Goal: Complete application form: Complete application form

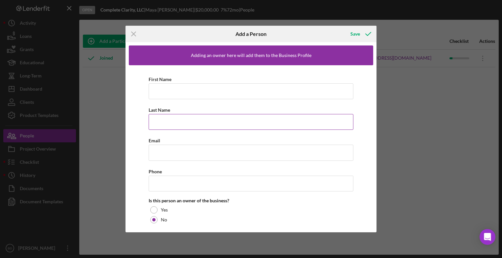
scroll to position [17, 0]
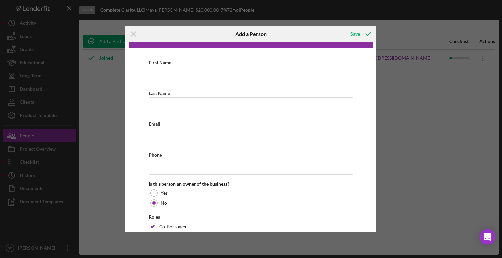
click at [172, 72] on input "First Name" at bounding box center [251, 75] width 205 height 16
type input "[PERSON_NAME]"
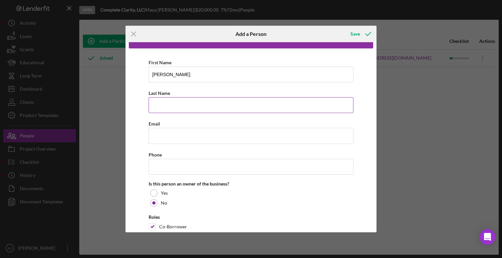
click at [181, 105] on input "Last Name" at bounding box center [251, 105] width 205 height 16
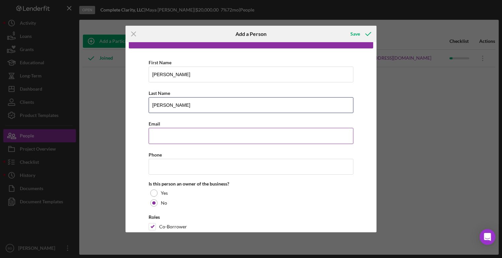
type input "[PERSON_NAME]"
click at [164, 135] on input "Email" at bounding box center [251, 136] width 205 height 16
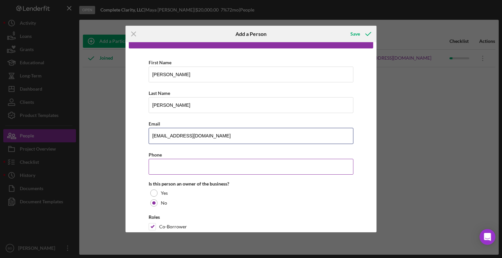
type input "[EMAIL_ADDRESS][DOMAIN_NAME]"
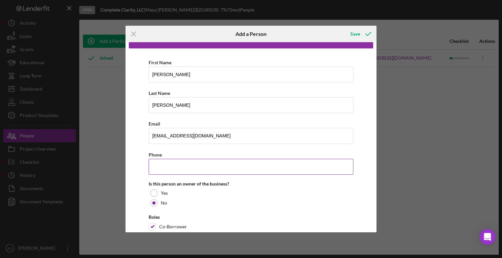
click at [166, 167] on input "Phone" at bounding box center [251, 167] width 205 height 16
type input "[PHONE_NUMBER]"
drag, startPoint x: 376, startPoint y: 156, endPoint x: 371, endPoint y: 186, distance: 30.2
click at [371, 186] on div "Icon/Menu Close Add a Person Save Adding an owner here will add them to the Bus…" at bounding box center [251, 129] width 502 height 258
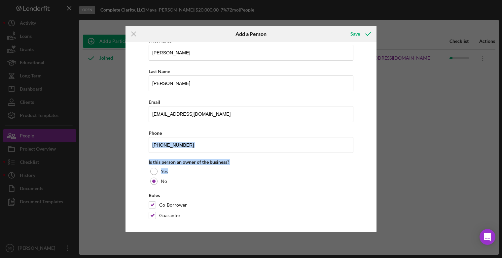
scroll to position [41, 0]
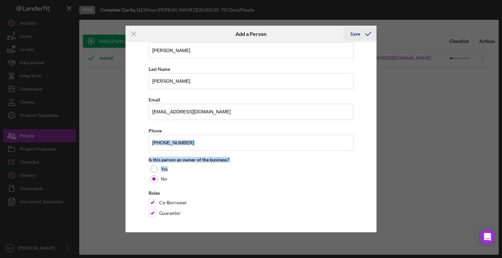
click at [356, 36] on div "Save" at bounding box center [355, 33] width 10 height 13
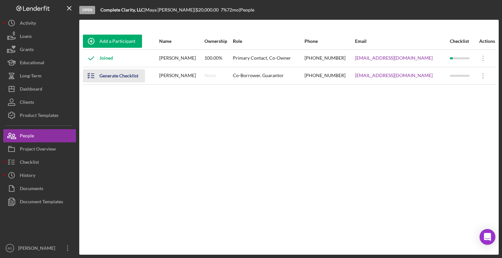
click at [116, 76] on div "Generate Checklist" at bounding box center [118, 75] width 39 height 13
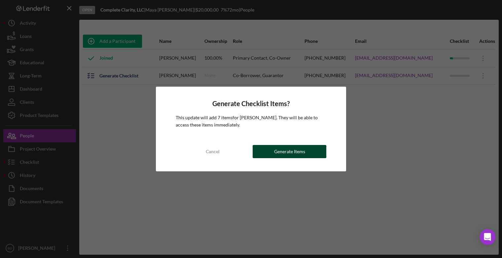
click at [278, 150] on div "Generate Items" at bounding box center [289, 151] width 31 height 13
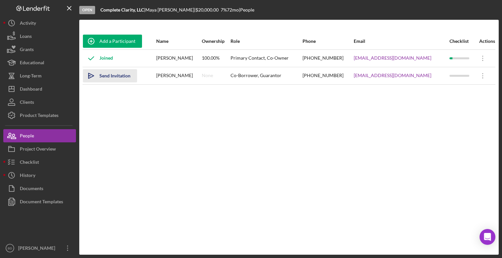
click at [112, 76] on div "Send Invitation" at bounding box center [114, 75] width 31 height 13
drag, startPoint x: 122, startPoint y: 75, endPoint x: 96, endPoint y: 102, distance: 37.8
click at [96, 102] on div "Add a Participant Name Ownership Role Phone Email Checklist Actions Joined [PER…" at bounding box center [288, 137] width 419 height 209
click at [97, 78] on icon "Icon/icon-invite-send" at bounding box center [91, 76] width 17 height 17
click at [478, 79] on icon "Icon/Overflow" at bounding box center [482, 76] width 17 height 17
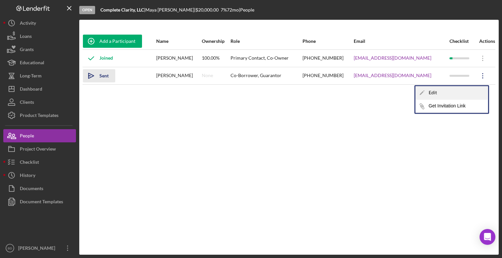
click at [443, 93] on div "Icon/Edit Edit" at bounding box center [451, 93] width 73 height 14
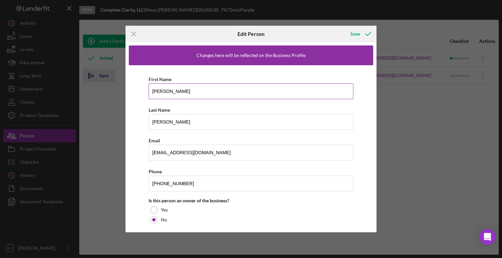
click at [181, 91] on input "[PERSON_NAME]" at bounding box center [251, 91] width 205 height 16
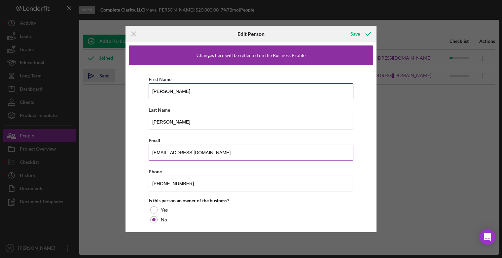
type input "[PERSON_NAME]"
click at [168, 153] on input "[EMAIL_ADDRESS][DOMAIN_NAME]" at bounding box center [251, 153] width 205 height 16
type input "[EMAIL_ADDRESS][DOMAIN_NAME]"
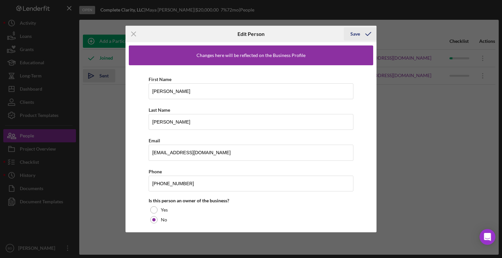
click at [363, 33] on icon "button" at bounding box center [368, 34] width 17 height 17
